Goal: Navigation & Orientation: Find specific page/section

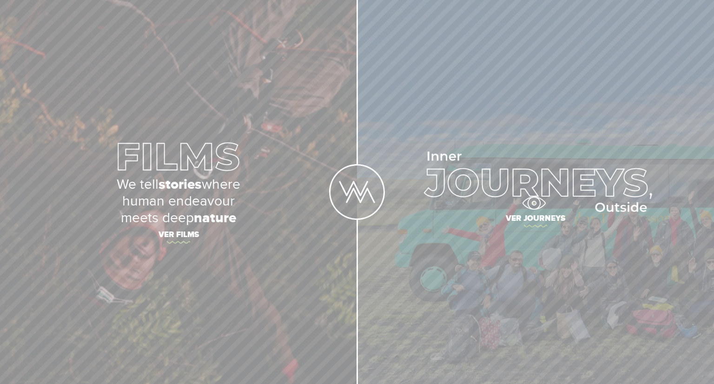
click at [533, 203] on img at bounding box center [535, 181] width 233 height 60
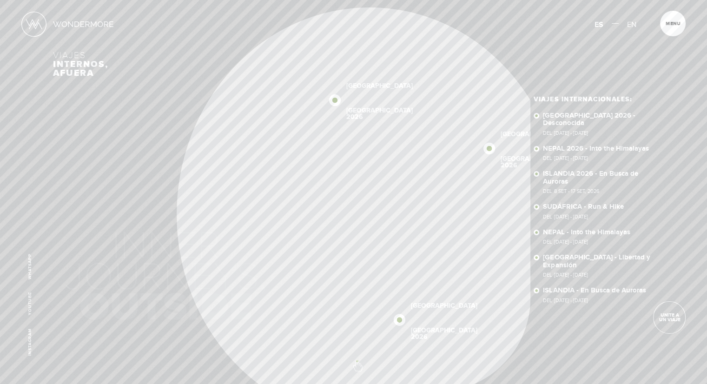
click at [357, 361] on span at bounding box center [353, 359] width 16 height 16
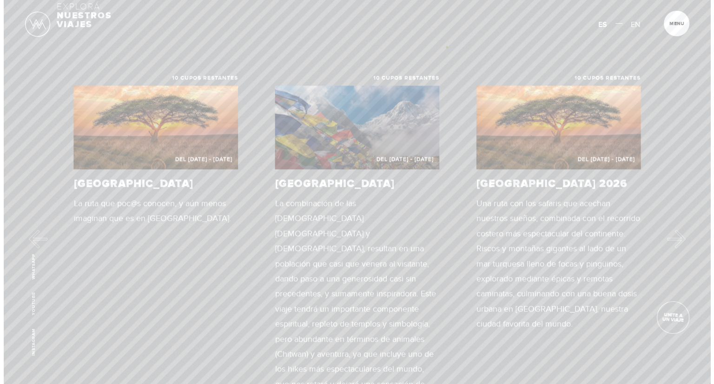
scroll to position [145, 0]
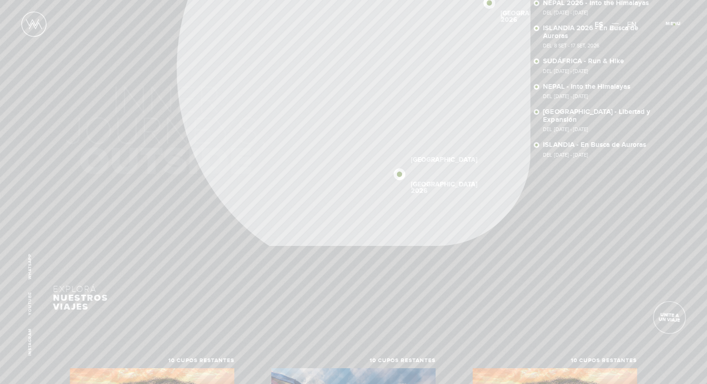
click at [674, 24] on span "Cerrar" at bounding box center [677, 26] width 31 height 10
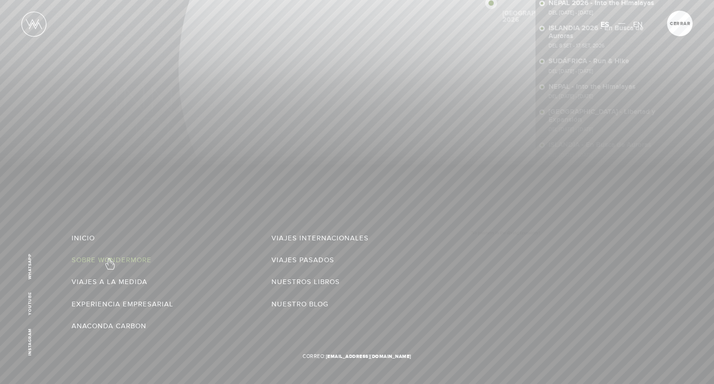
click at [109, 259] on link "Sobre Wondermore" at bounding box center [112, 259] width 80 height 15
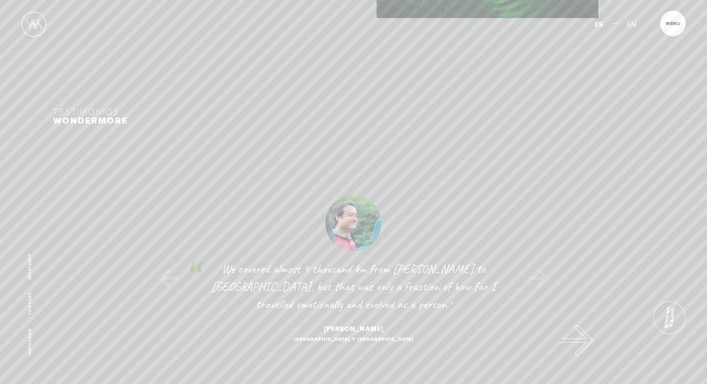
scroll to position [4625, 0]
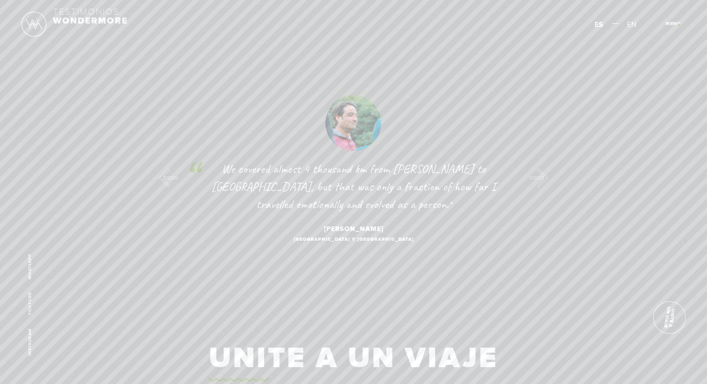
click at [678, 25] on span "Cerrar" at bounding box center [677, 26] width 31 height 10
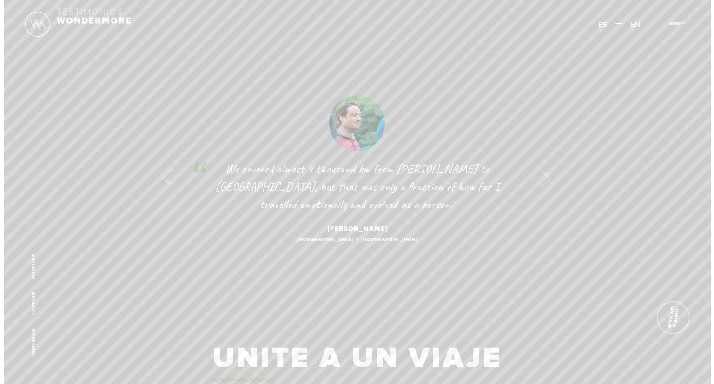
scroll to position [4617, 0]
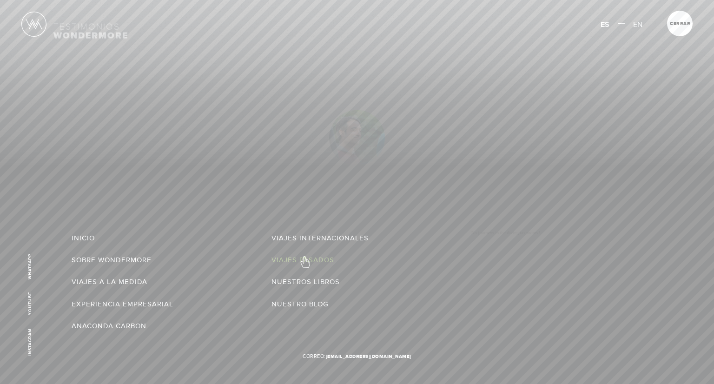
click at [304, 257] on link "Viajes Pasados" at bounding box center [302, 259] width 63 height 15
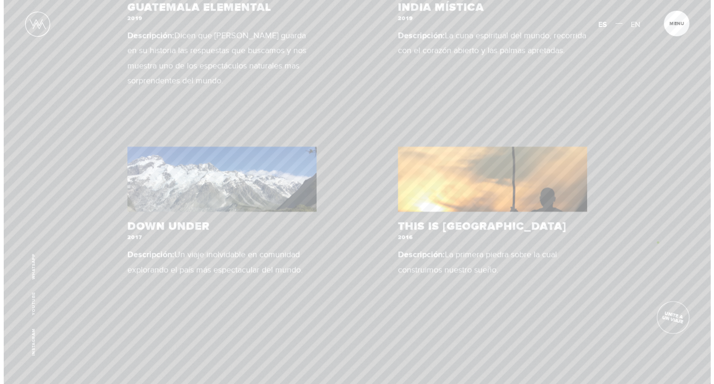
scroll to position [588, 0]
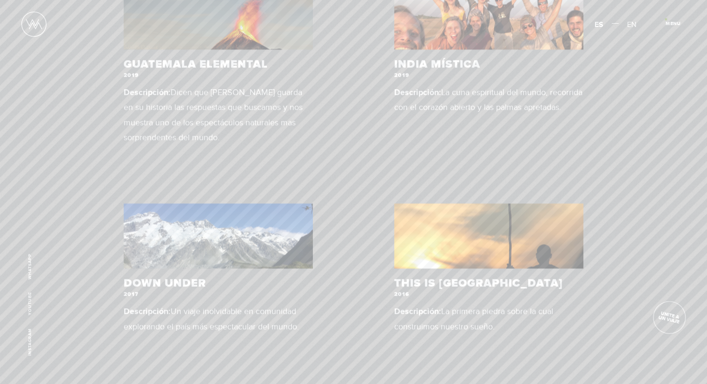
click at [665, 19] on article "Menu Cerrar" at bounding box center [673, 24] width 26 height 26
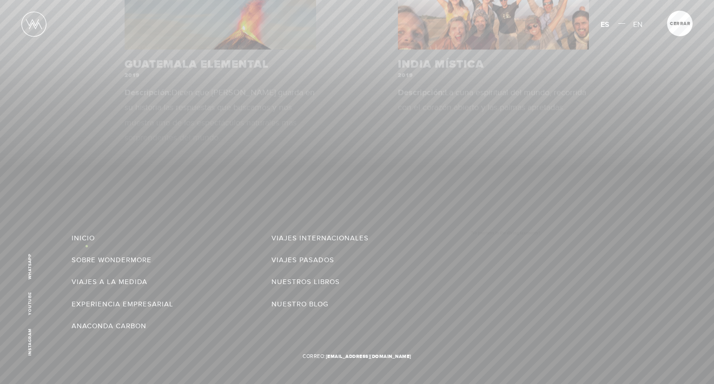
click at [86, 246] on ul "Inicio Viajes Internacionales Sobre Wondermore Viajes Pasados Viajes a la Medid…" at bounding box center [272, 285] width 400 height 110
click at [77, 237] on link "Inicio" at bounding box center [83, 237] width 23 height 15
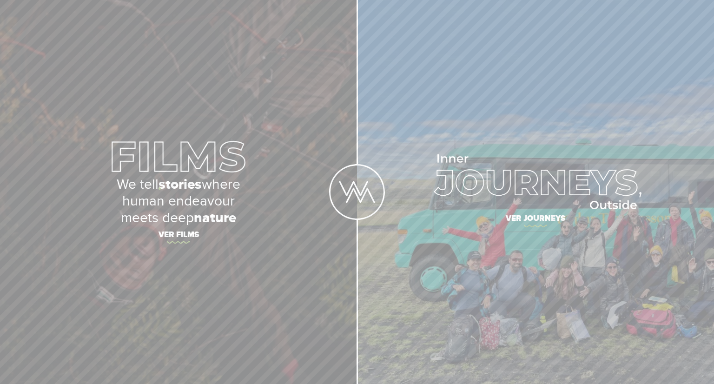
click at [159, 188] on strong "stories" at bounding box center [179, 184] width 43 height 17
